Goal: Transaction & Acquisition: Download file/media

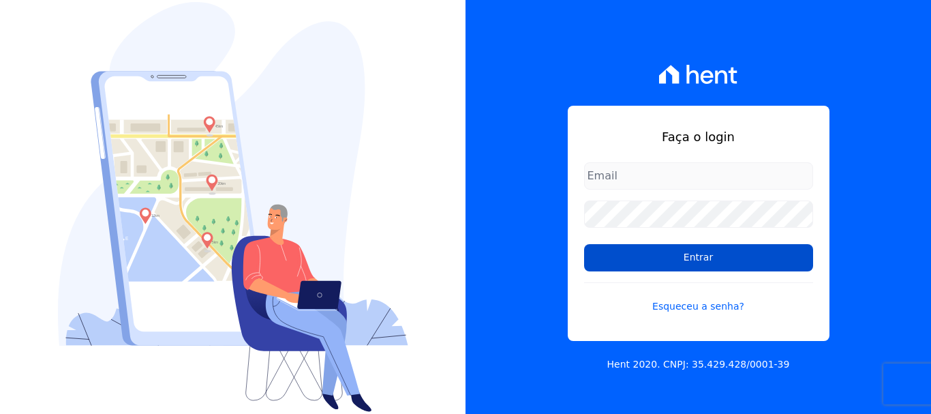
type input "erica@petraeng.com.br"
click at [686, 265] on input "Entrar" at bounding box center [698, 257] width 229 height 27
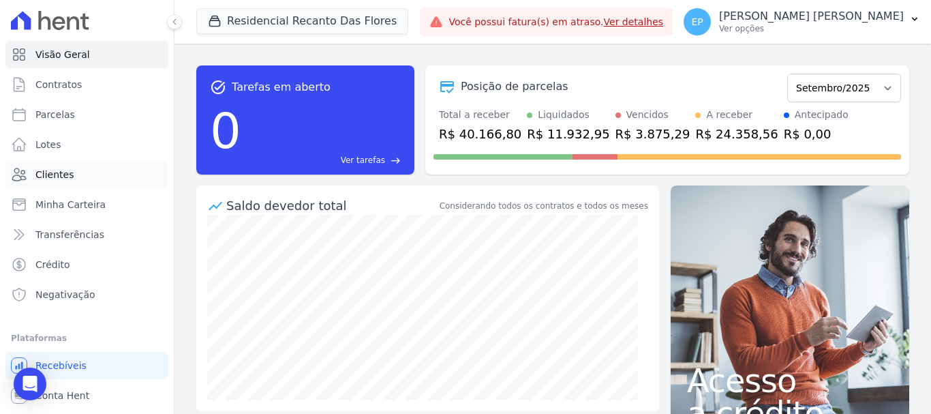
click at [56, 184] on link "Clientes" at bounding box center [86, 174] width 163 height 27
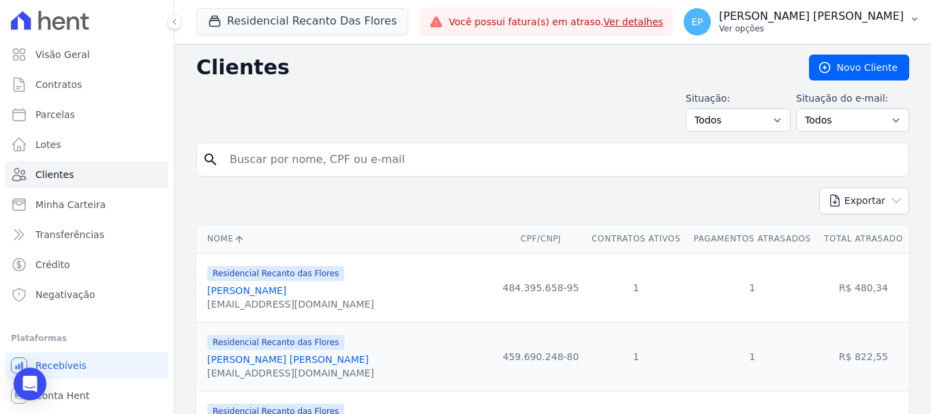
click at [883, 33] on p "Ver opções" at bounding box center [811, 28] width 185 height 11
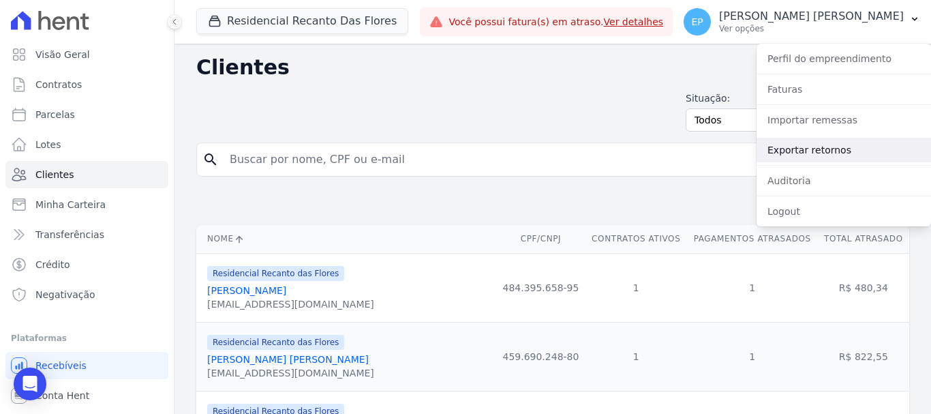
click at [785, 151] on link "Exportar retornos" at bounding box center [844, 150] width 175 height 25
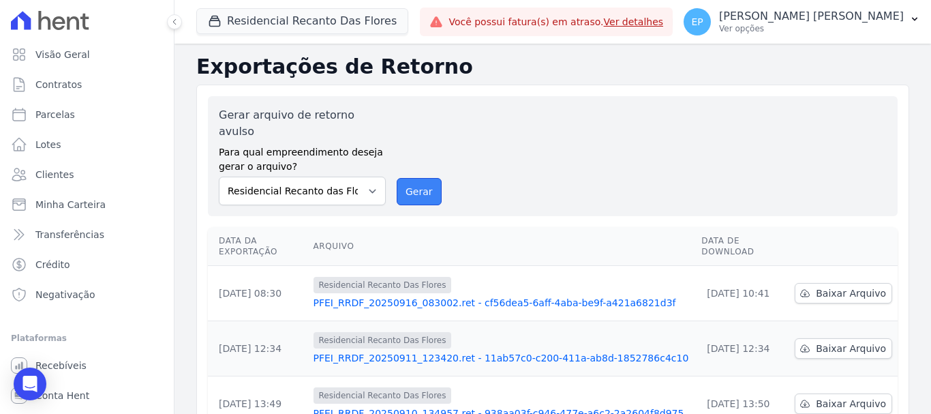
click at [418, 178] on button "Gerar" at bounding box center [419, 191] width 45 height 27
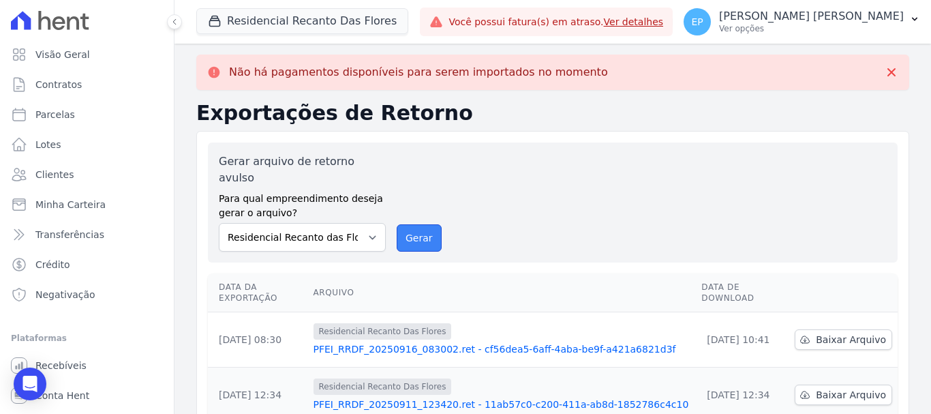
click at [412, 224] on button "Gerar" at bounding box center [419, 237] width 45 height 27
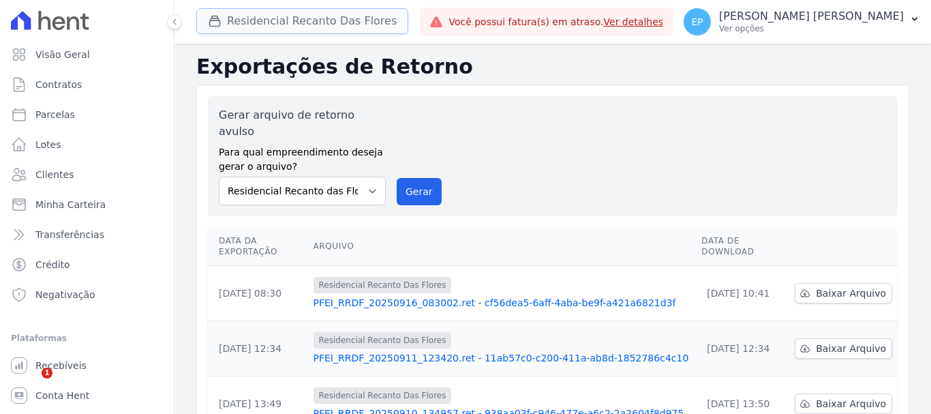
click at [207, 22] on button "Residencial Recanto Das Flores" at bounding box center [302, 21] width 212 height 26
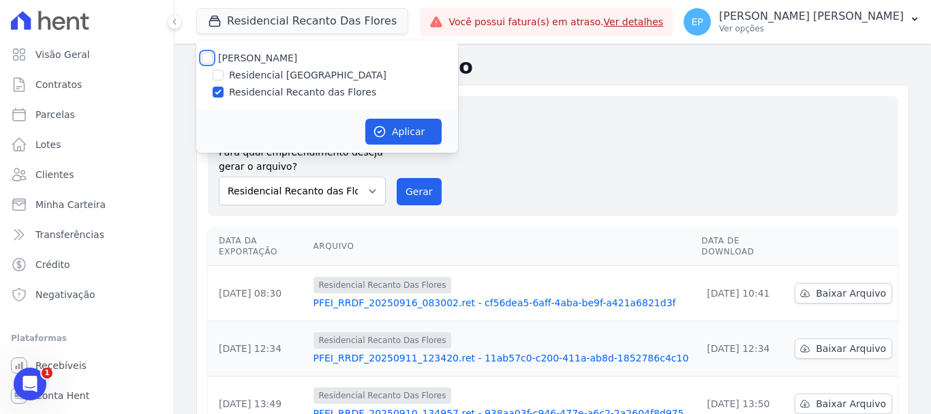
click at [206, 56] on input "[PERSON_NAME]" at bounding box center [207, 57] width 11 height 11
checkbox input "true"
click at [217, 92] on input "Residencial Recanto das Flores" at bounding box center [218, 92] width 11 height 11
checkbox input "false"
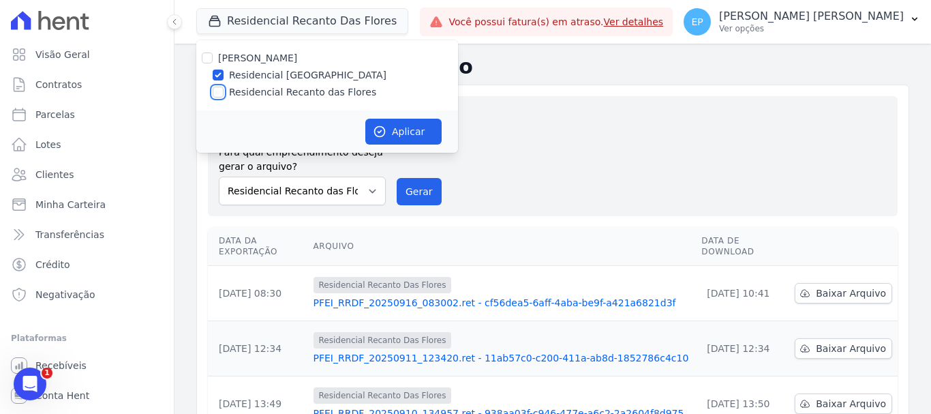
checkbox input "false"
click at [404, 126] on button "Aplicar" at bounding box center [403, 132] width 76 height 26
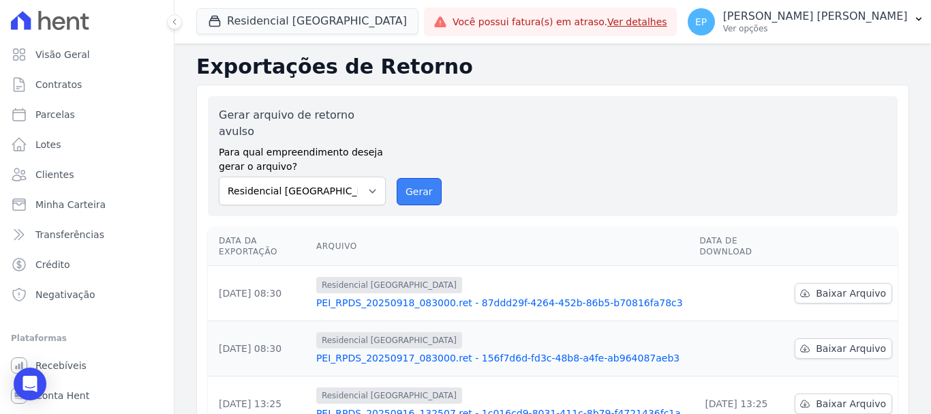
click at [419, 178] on button "Gerar" at bounding box center [419, 191] width 45 height 27
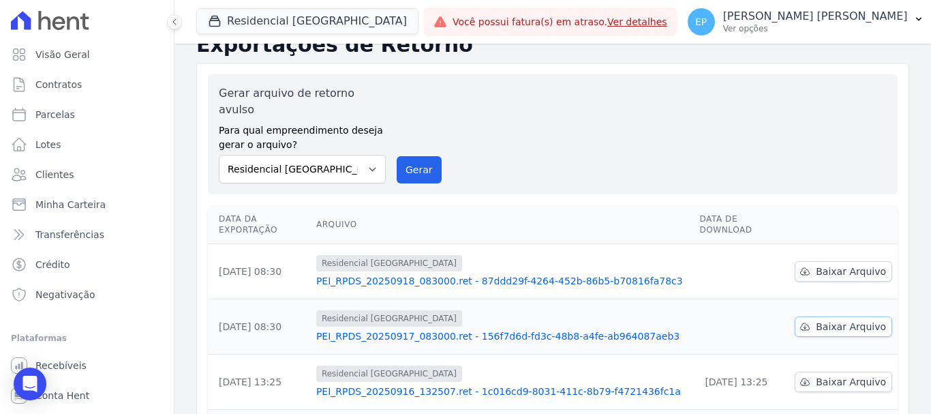
click at [823, 316] on link "Baixar Arquivo" at bounding box center [843, 326] width 97 height 20
click at [834, 264] on span "Baixar Arquivo" at bounding box center [851, 271] width 70 height 14
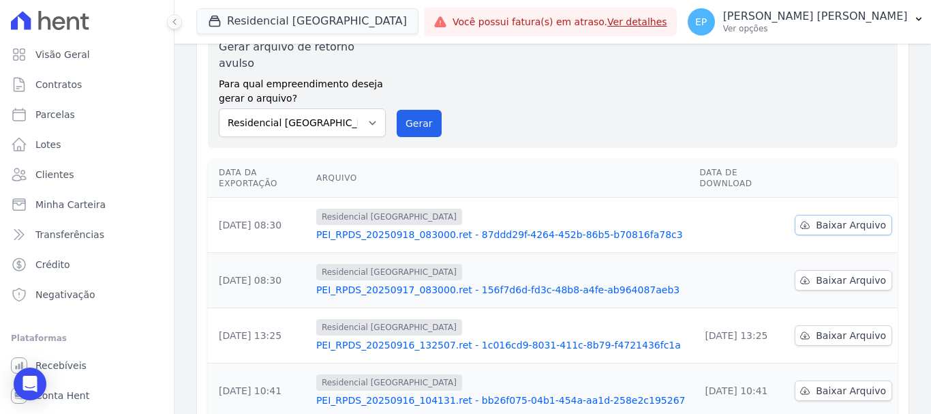
scroll to position [22, 0]
